Goal: Find specific page/section: Find specific page/section

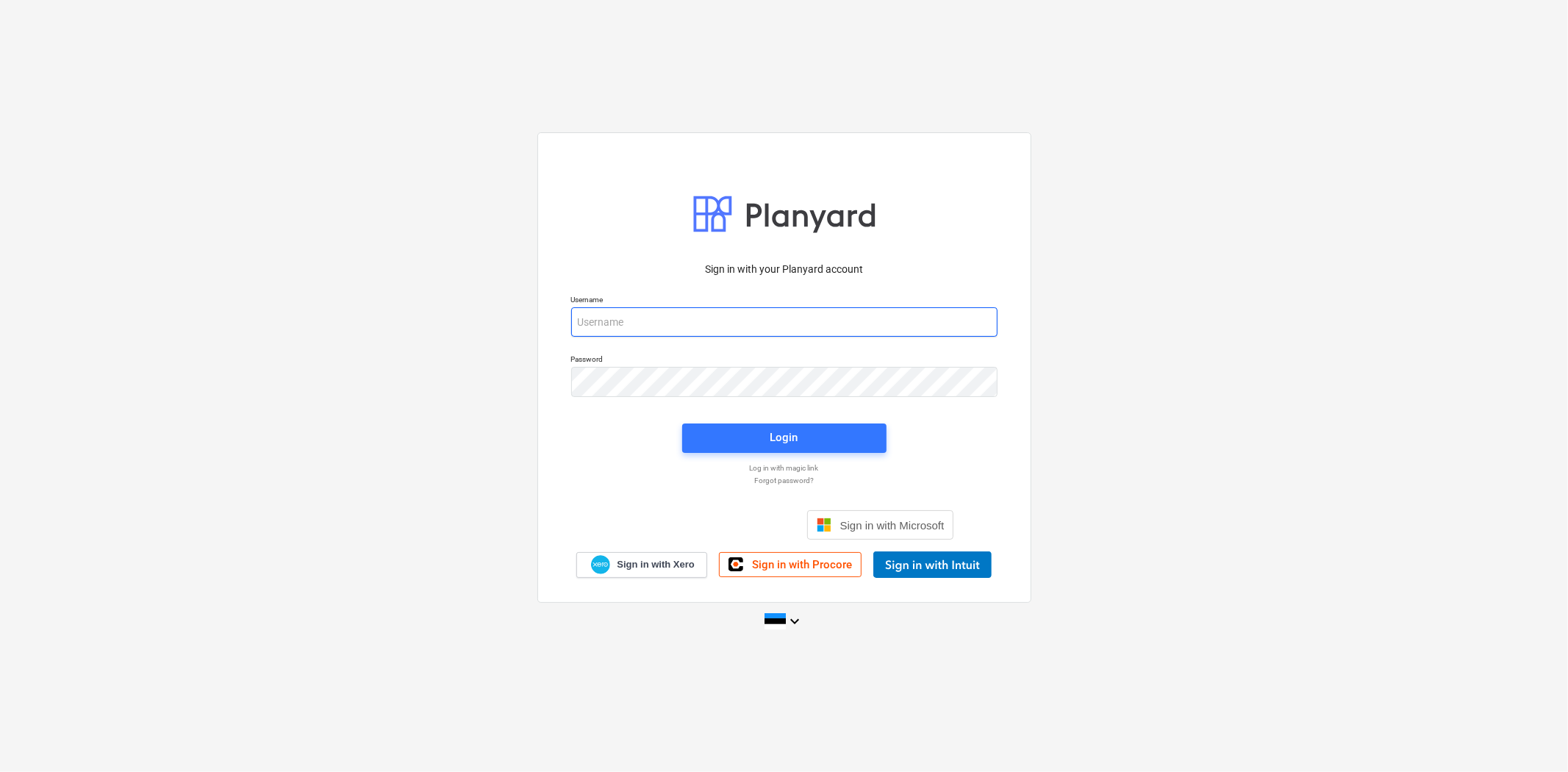
click at [701, 317] on input "email" at bounding box center [784, 322] width 426 height 30
click at [701, 316] on input "[EMAIL_ADDRESS][DOMAIN_NAME]" at bounding box center [784, 322] width 426 height 30
type input "[EMAIL_ADDRESS][DOMAIN_NAME]"
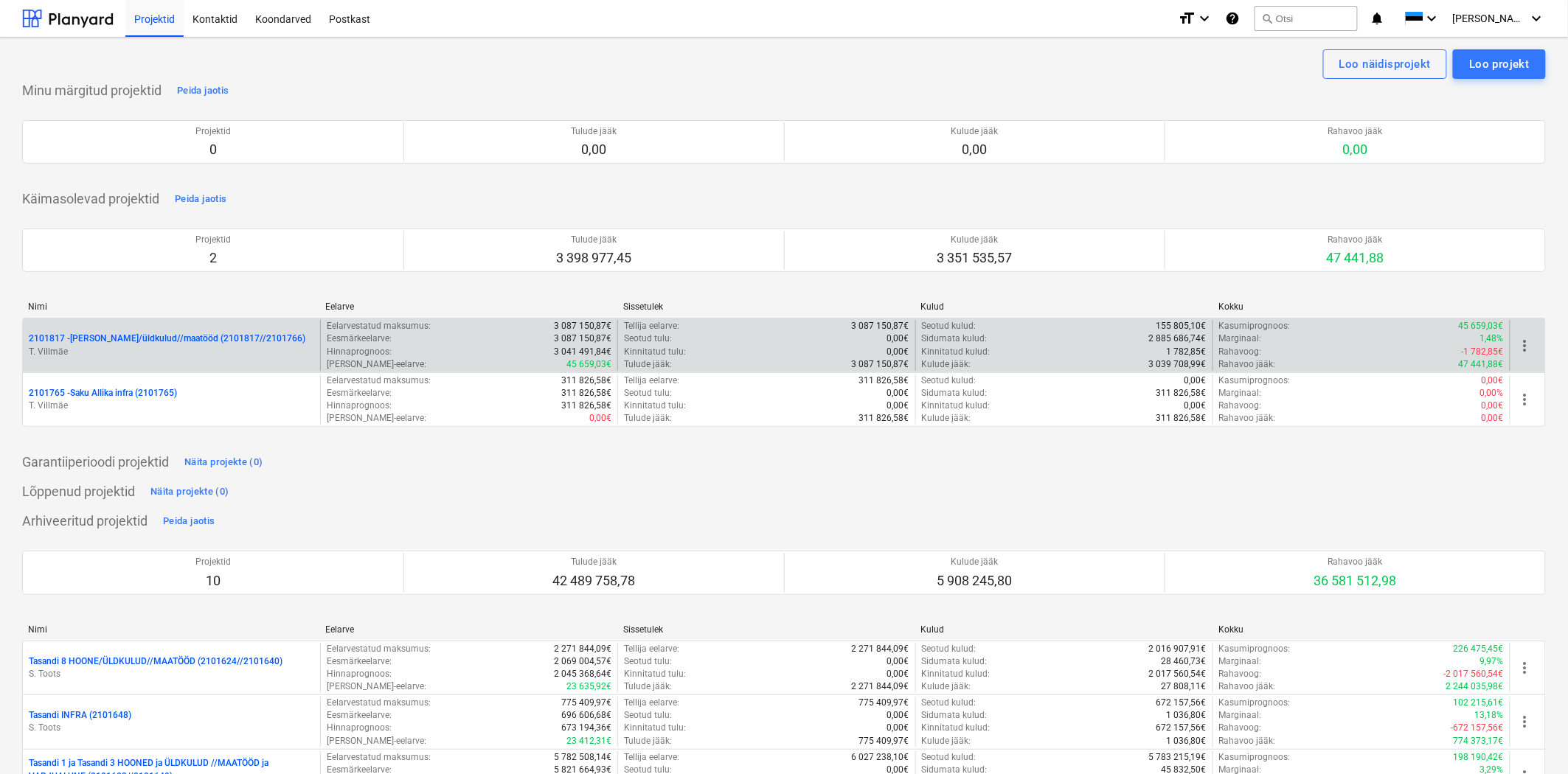
click at [135, 334] on p "2101817 - [PERSON_NAME]/üldkulud//maatööd (2101817//2101766)" at bounding box center [167, 339] width 277 height 13
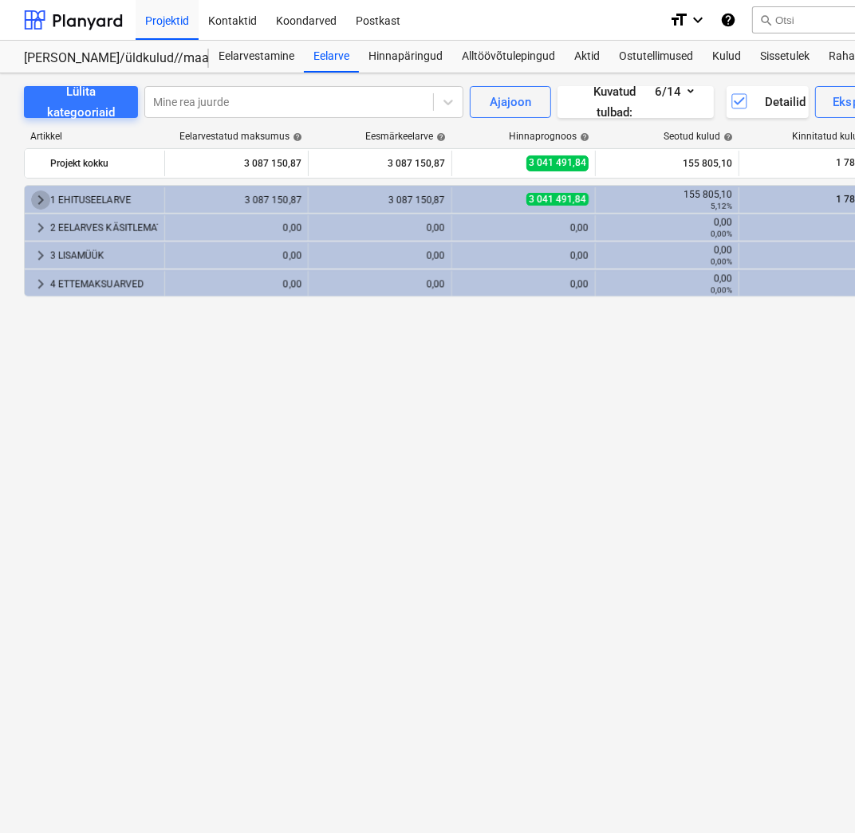
click at [45, 200] on span "keyboard_arrow_right" at bounding box center [40, 200] width 19 height 19
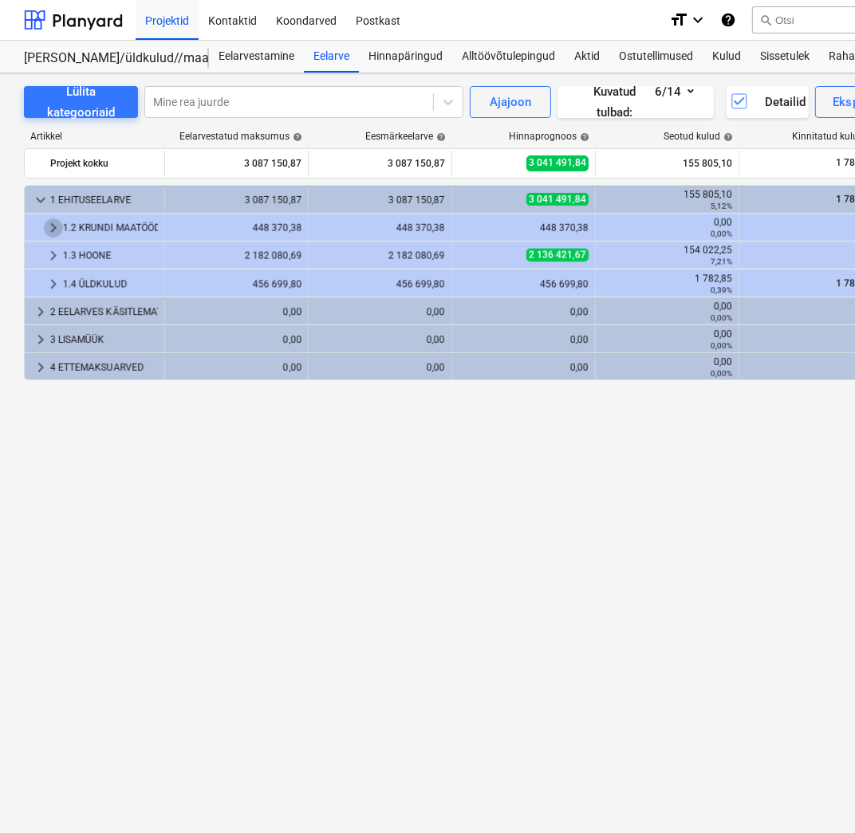
click at [53, 232] on span "keyboard_arrow_right" at bounding box center [53, 227] width 19 height 19
